Goal: Find contact information: Find contact information

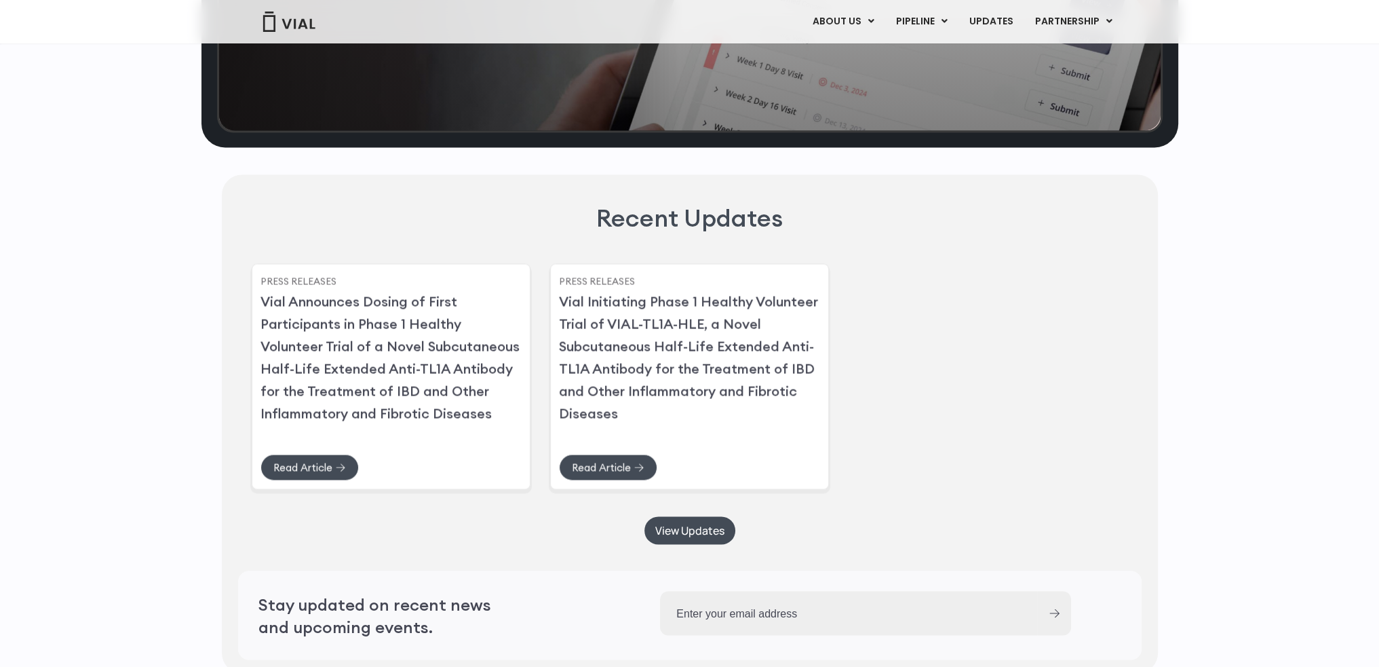
scroll to position [3830, 0]
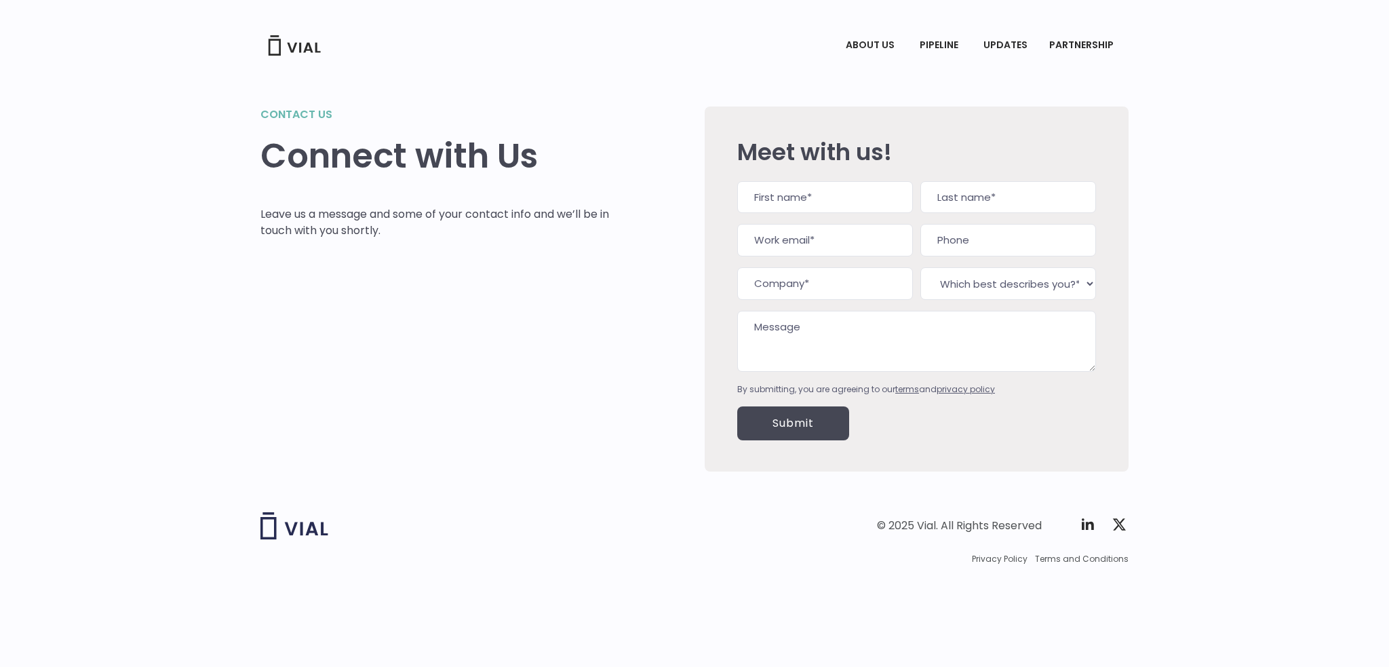
drag, startPoint x: 0, startPoint y: 0, endPoint x: 697, endPoint y: 547, distance: 886.5
click at [697, 547] on div "© 2025 Vial. All Rights Reserved Twitter X Logo Privacy Policy Terms and Condit…" at bounding box center [694, 538] width 868 height 53
drag, startPoint x: 1075, startPoint y: 520, endPoint x: 1085, endPoint y: 524, distance: 10.6
